Goal: Transaction & Acquisition: Purchase product/service

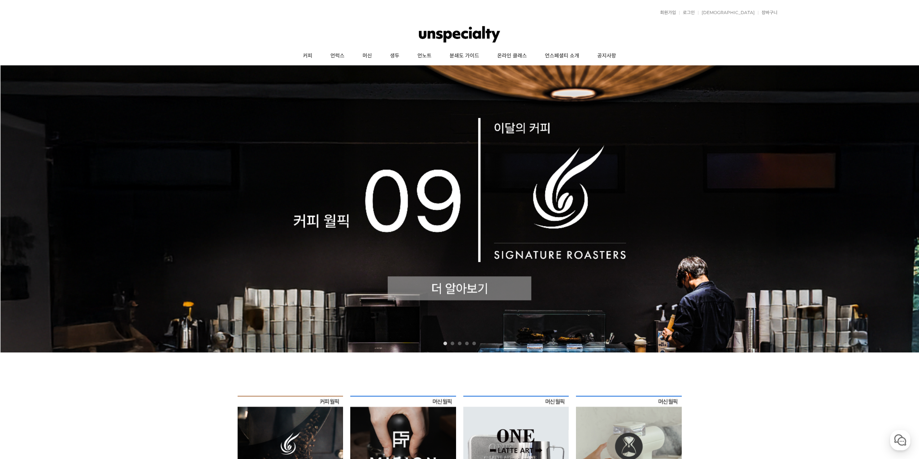
click at [396, 185] on img at bounding box center [459, 208] width 919 height 287
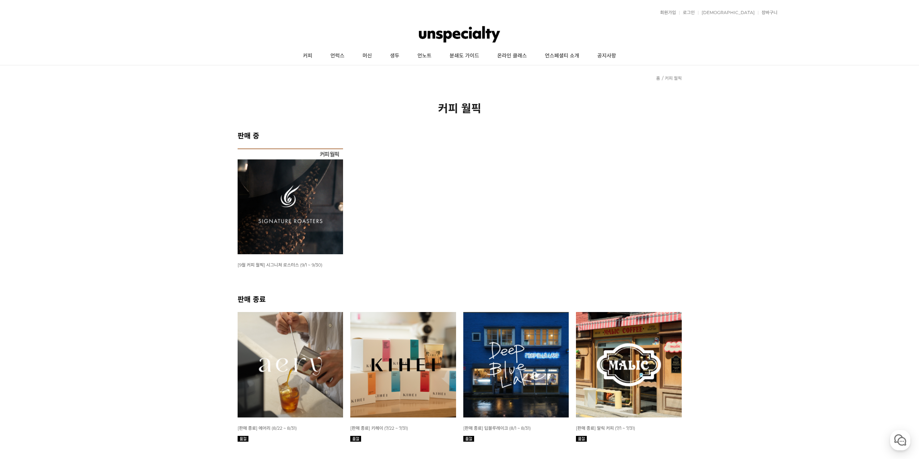
click at [307, 196] on img at bounding box center [291, 201] width 106 height 106
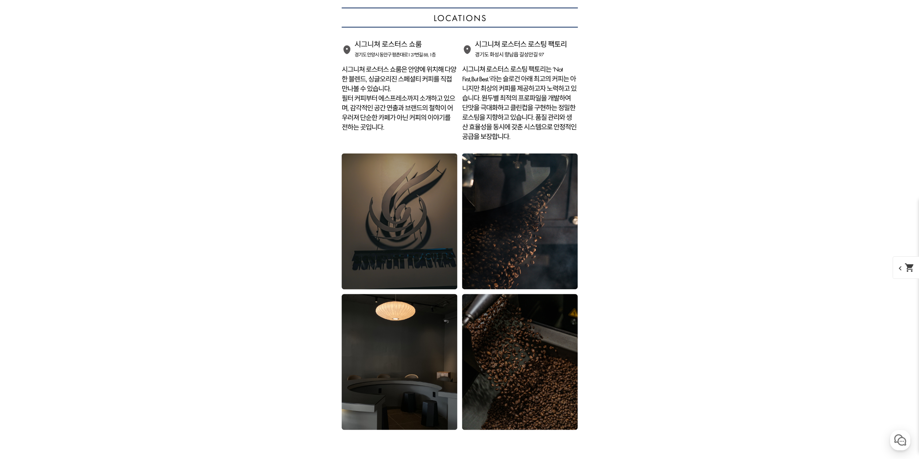
scroll to position [8056, 0]
